Goal: Navigation & Orientation: Go to known website

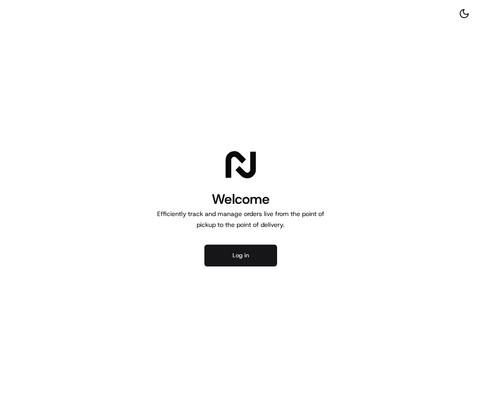
click at [266, 262] on button "Log in" at bounding box center [240, 256] width 73 height 22
